Goal: Find specific page/section: Find specific page/section

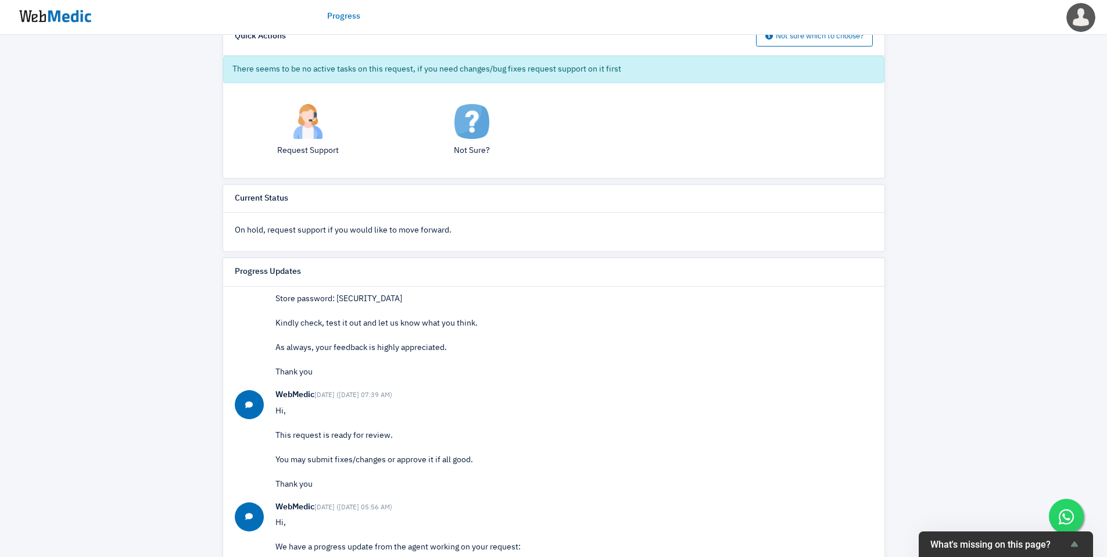
scroll to position [371, 0]
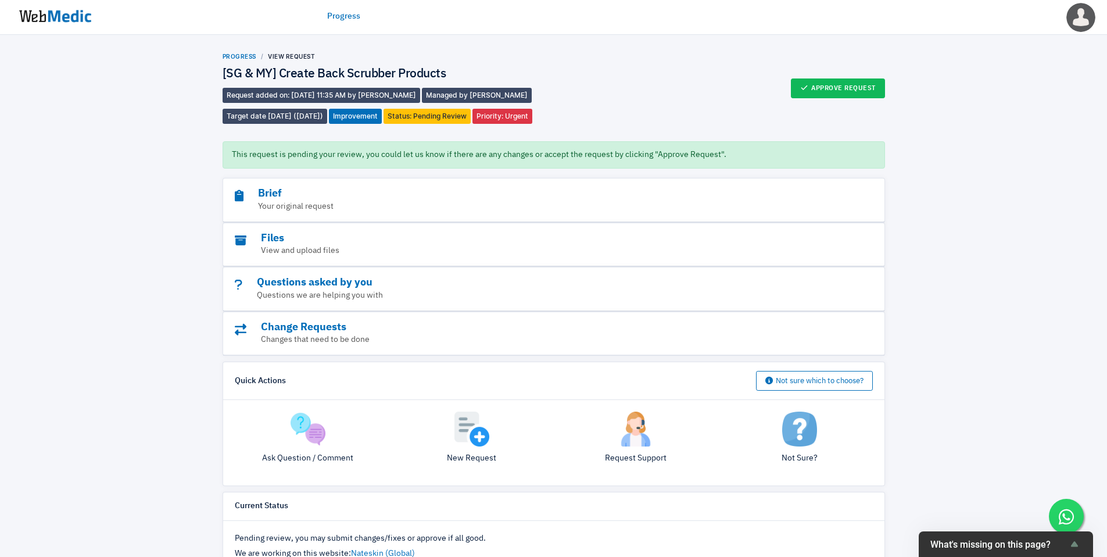
click at [241, 56] on link "Progress" at bounding box center [240, 56] width 34 height 7
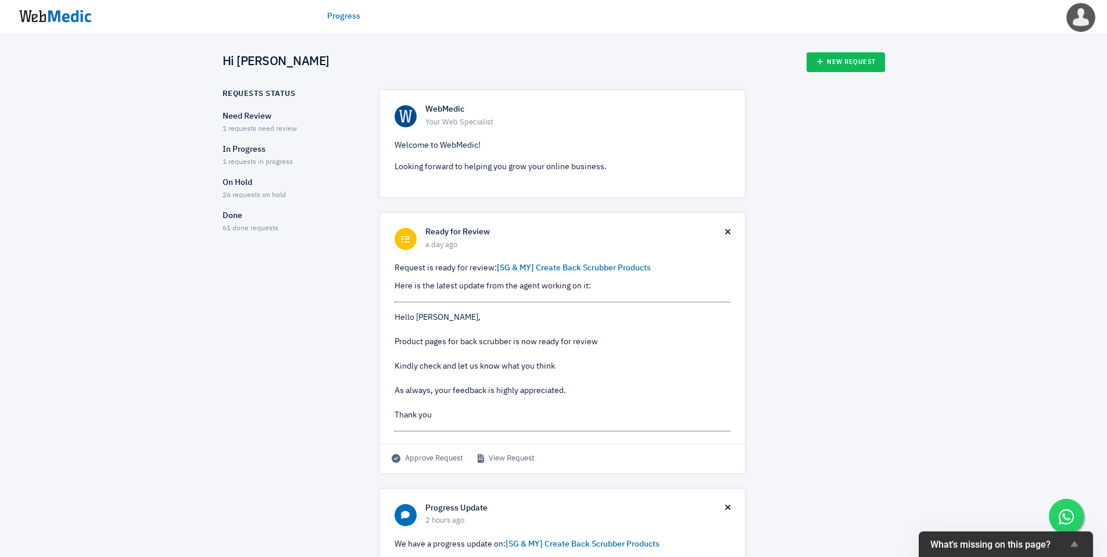
click at [238, 184] on p "On Hold" at bounding box center [291, 183] width 137 height 12
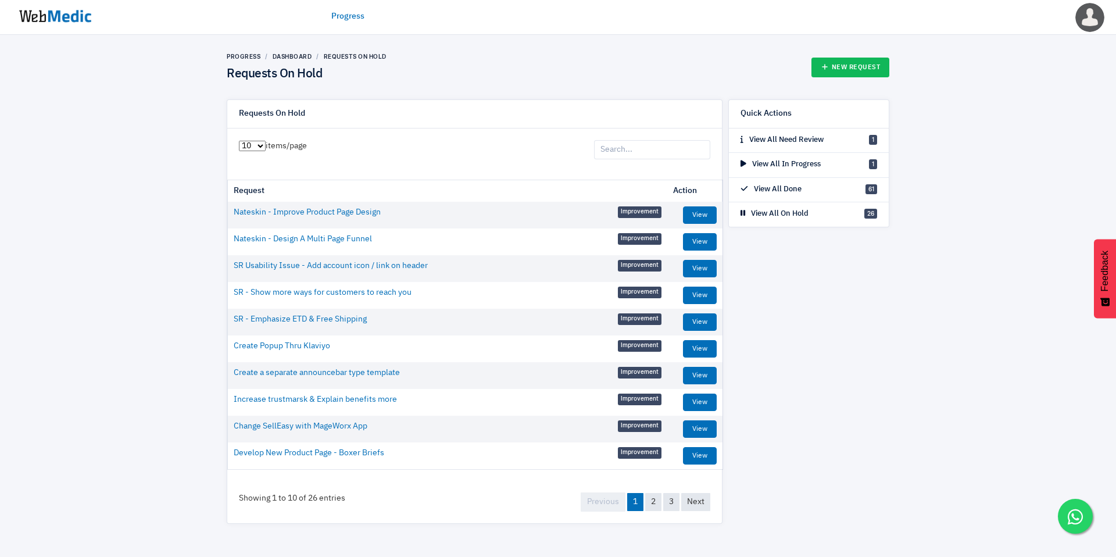
click at [647, 147] on input "search" at bounding box center [652, 150] width 116 height 20
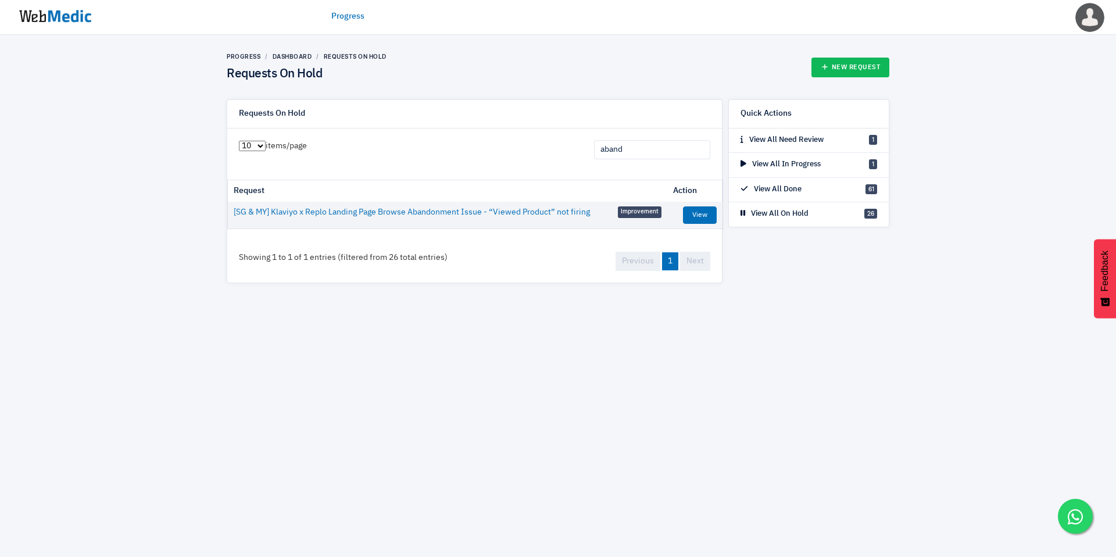
type input "aband"
click at [599, 210] on td "[SG & MY] Klaviyo x Replo Landing Page Browse Abandonment Issue - “Viewed Produ…" at bounding box center [447, 213] width 439 height 22
copy td "[SG & MY] Klaviyo x Replo Landing Page Browse Abandonment Issue - “Viewed Produ…"
